Goal: Information Seeking & Learning: Learn about a topic

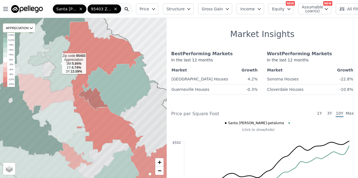
scroll to position [122, 0]
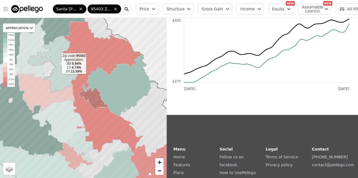
click at [8, 8] on icon "button" at bounding box center [5, 9] width 7 height 7
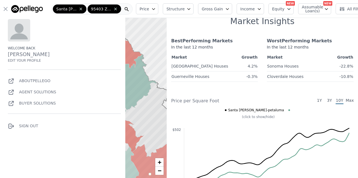
scroll to position [0, 0]
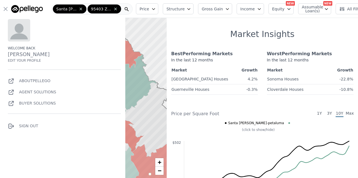
drag, startPoint x: 28, startPoint y: 8, endPoint x: 44, endPoint y: 6, distance: 16.7
click at [0, 0] on nav "Open main menu [GEOGRAPHIC_DATA][PERSON_NAME]-[GEOGRAPHIC_DATA] 95403 Zip Code …" at bounding box center [67, 9] width 134 height 18
click at [95, 162] on div "Welcome back [PERSON_NAME] Edit your profile About Pellego Agent Solutions Buye…" at bounding box center [62, 104] width 125 height 178
click at [86, 139] on div "Welcome back [PERSON_NAME] Edit your profile About Pellego Agent Solutions Buye…" at bounding box center [62, 104] width 125 height 178
click at [155, 105] on icon at bounding box center [83, 97] width 201 height 193
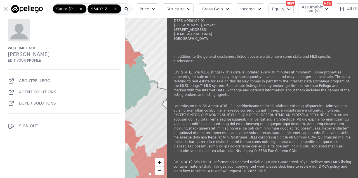
scroll to position [644, 0]
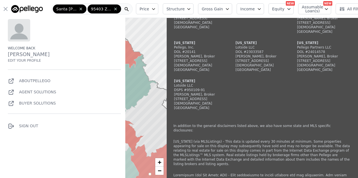
drag, startPoint x: 279, startPoint y: 161, endPoint x: 328, endPoint y: 160, distance: 48.4
click at [228, 72] on div "[GEOGRAPHIC_DATA]" at bounding box center [201, 69] width 54 height 4
copy div "[GEOGRAPHIC_DATA]"
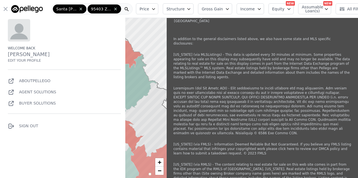
scroll to position [731, 0]
drag, startPoint x: 186, startPoint y: 132, endPoint x: 236, endPoint y: 141, distance: 50.8
click at [228, 23] on div "[GEOGRAPHIC_DATA]" at bounding box center [201, 20] width 54 height 4
click at [220, 10] on div "[PERSON_NAME], Broker" at bounding box center [201, 7] width 54 height 4
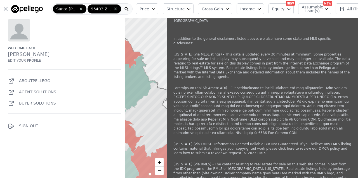
click at [220, 10] on div "[PERSON_NAME], Broker" at bounding box center [201, 7] width 54 height 4
click at [224, 10] on div "[PERSON_NAME], Broker" at bounding box center [201, 7] width 54 height 4
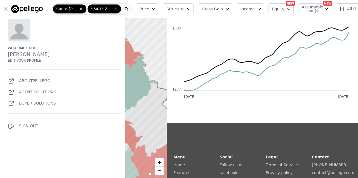
scroll to position [0, 0]
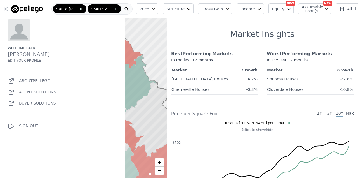
click at [143, 43] on div at bounding box center [83, 98] width 200 height 192
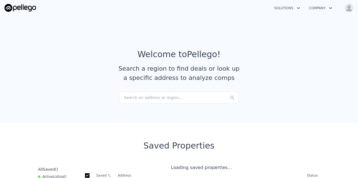
checkbox input "true"
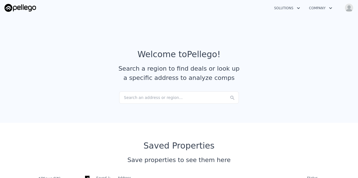
click at [163, 98] on div "Search an address or region..." at bounding box center [179, 97] width 120 height 12
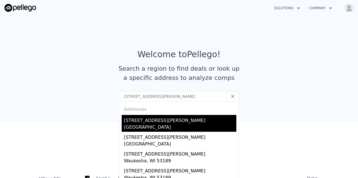
type input "2231 Rivera Dr"
click at [162, 127] on div "Santa Rosa, CA 95409" at bounding box center [180, 128] width 112 height 8
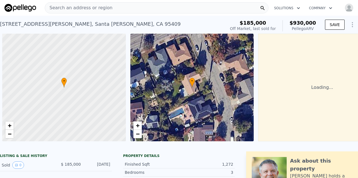
scroll to position [0, 32]
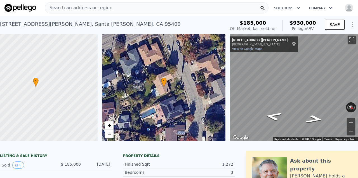
click at [307, 19] on div "$185,000 Off Market, last sold for $930,000 Pellego ARV" at bounding box center [273, 26] width 91 height 16
click at [333, 25] on button "SAVE" at bounding box center [335, 25] width 20 height 10
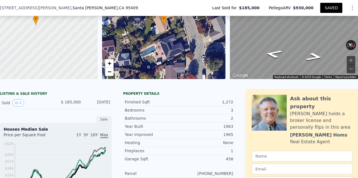
click at [309, 112] on div "Joe holds a broker license and personally flips in this area" at bounding box center [321, 120] width 62 height 20
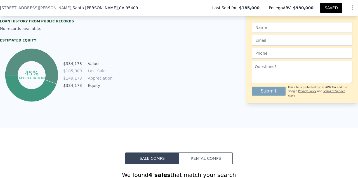
scroll to position [262, 0]
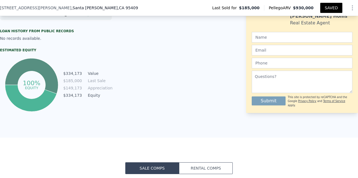
click at [31, 86] on tspan "100%" at bounding box center [32, 82] width 18 height 7
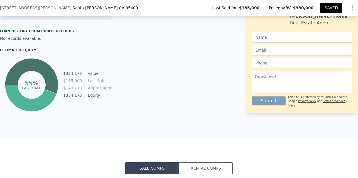
click at [85, 98] on tr "$334,173 Equity" at bounding box center [87, 95] width 49 height 6
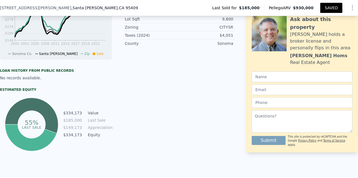
scroll to position [222, 0]
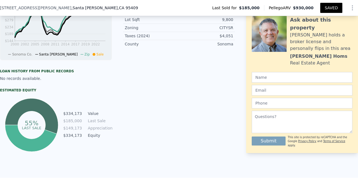
click at [91, 116] on td "Value" at bounding box center [99, 113] width 25 height 6
click at [92, 116] on td "Value" at bounding box center [99, 113] width 25 height 6
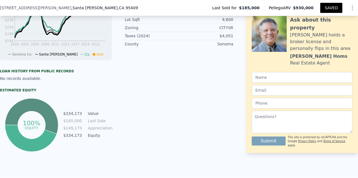
click at [35, 130] on tspan "equity" at bounding box center [31, 127] width 13 height 4
click at [68, 106] on div "100% equity $334,173 Value $185,000 Last Sale $149,173 Appreciation $334,173 Eq…" at bounding box center [56, 125] width 112 height 56
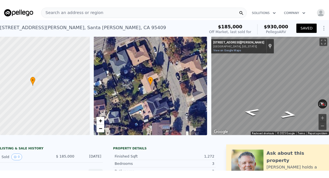
scroll to position [0, 0]
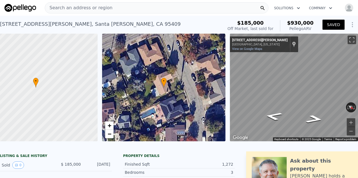
click at [88, 9] on span "Search an address or region" at bounding box center [78, 7] width 67 height 7
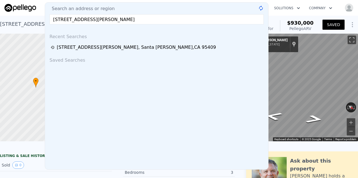
click at [96, 20] on input "1826 San Ramon Way, Santa Rosa, CA 95409" at bounding box center [157, 19] width 214 height 10
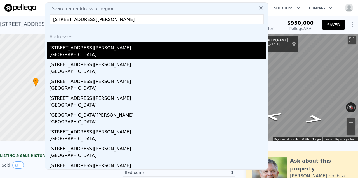
type input "1826 San Ramon Way, Santa Rosa, CA 95409"
click at [120, 51] on div "Santa Rosa, CA 95409" at bounding box center [158, 55] width 217 height 8
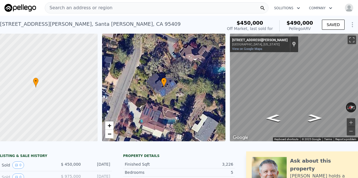
click at [149, 6] on div "Search an address or region" at bounding box center [157, 7] width 224 height 11
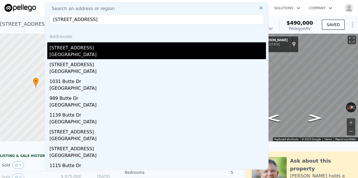
type input "1108 Butte Drive Santa Rosa, CA 95403"
click at [135, 45] on div "1108 Butte Dr" at bounding box center [158, 46] width 217 height 9
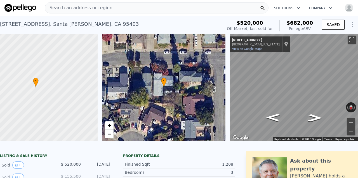
click at [105, 7] on div "Search an address or region" at bounding box center [157, 7] width 224 height 11
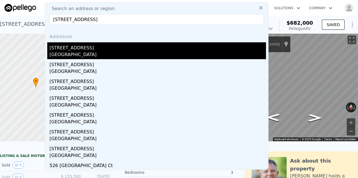
type input "537 Emerald Park Court Santa Rosa, CA 95409"
click at [112, 55] on div "Santa Rosa, CA 95409" at bounding box center [158, 55] width 217 height 8
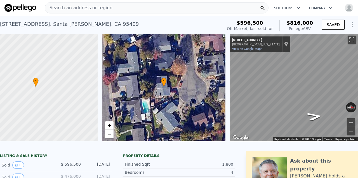
scroll to position [0, 32]
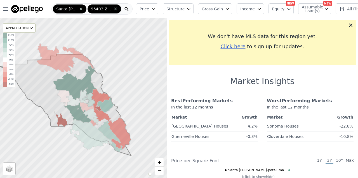
click at [346, 29] on div "We don't have MLS data for this region yet. Click here to sign up for updates." at bounding box center [262, 42] width 187 height 45
click at [349, 26] on icon at bounding box center [350, 25] width 3 height 3
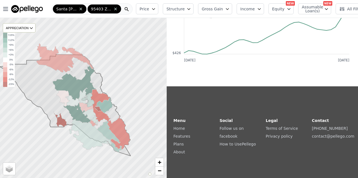
scroll to position [358, 0]
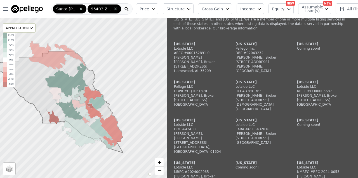
drag, startPoint x: 165, startPoint y: 68, endPoint x: 157, endPoint y: 63, distance: 9.3
click at [157, 64] on div at bounding box center [84, 98] width 200 height 192
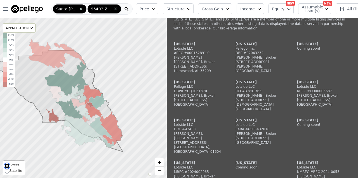
click at [8, 166] on input "Street" at bounding box center [7, 165] width 4 height 4
click at [8, 173] on input "Satellite" at bounding box center [7, 171] width 4 height 4
radio input "true"
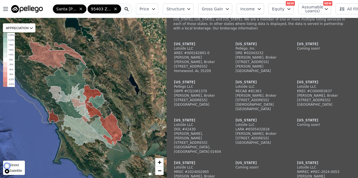
click at [8, 166] on input "Street" at bounding box center [7, 165] width 4 height 4
radio input "true"
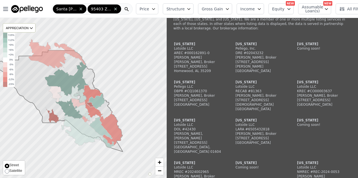
click at [9, 174] on div "Street Satellite" at bounding box center [14, 167] width 22 height 15
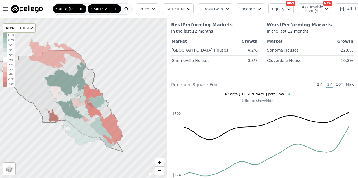
scroll to position [0, 0]
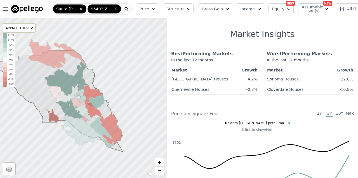
click at [346, 117] on span "Max" at bounding box center [350, 113] width 8 height 7
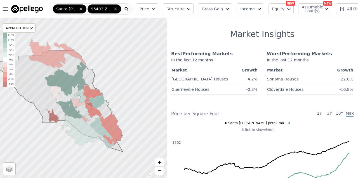
click at [336, 117] on span "10Y" at bounding box center [340, 113] width 8 height 7
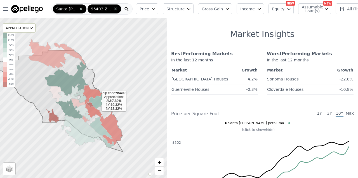
click at [95, 100] on icon at bounding box center [96, 100] width 19 height 15
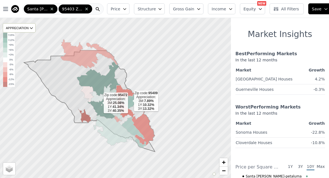
click at [99, 103] on icon at bounding box center [100, 108] width 27 height 20
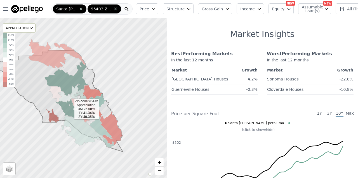
click at [62, 107] on icon at bounding box center [68, 108] width 27 height 20
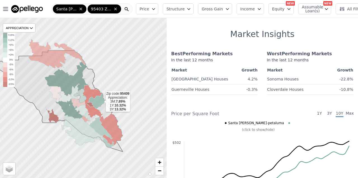
click at [101, 102] on icon at bounding box center [96, 100] width 19 height 15
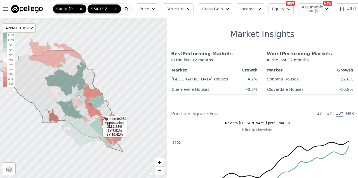
click at [98, 127] on icon at bounding box center [101, 132] width 25 height 32
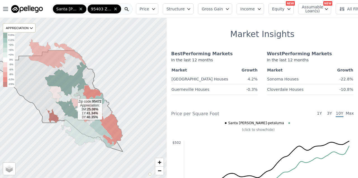
click at [73, 109] on icon at bounding box center [68, 108] width 27 height 20
click at [130, 86] on div at bounding box center [83, 98] width 200 height 192
click at [83, 98] on icon at bounding box center [80, 95] width 13 height 14
click at [77, 104] on icon at bounding box center [78, 103] width 14 height 10
click at [67, 104] on icon at bounding box center [68, 108] width 27 height 20
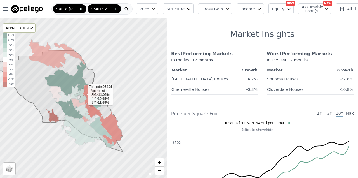
click at [84, 95] on icon at bounding box center [93, 101] width 20 height 33
click at [79, 95] on icon at bounding box center [80, 95] width 13 height 14
click at [98, 100] on icon at bounding box center [96, 100] width 19 height 15
click at [82, 98] on icon at bounding box center [80, 95] width 13 height 14
click at [97, 100] on icon at bounding box center [96, 100] width 19 height 15
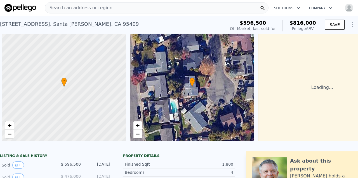
scroll to position [0, 32]
